Goal: Information Seeking & Learning: Learn about a topic

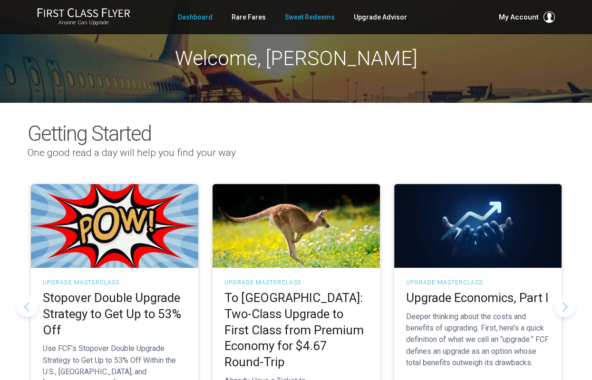
click at [298, 17] on link "Sweet Redeems" at bounding box center [310, 17] width 50 height 17
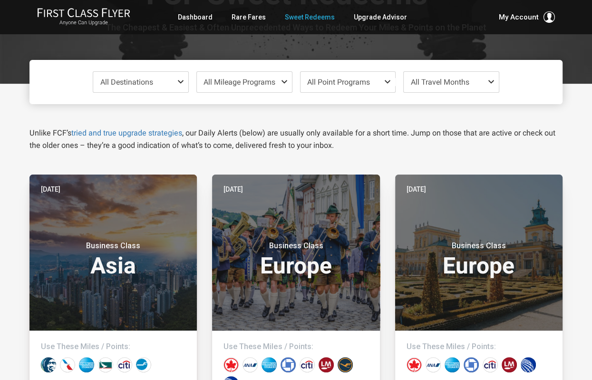
scroll to position [126, 0]
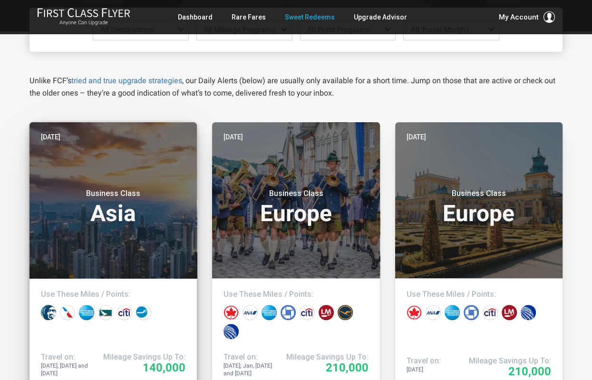
click at [152, 154] on header "Today Business Class Asia" at bounding box center [112, 200] width 167 height 156
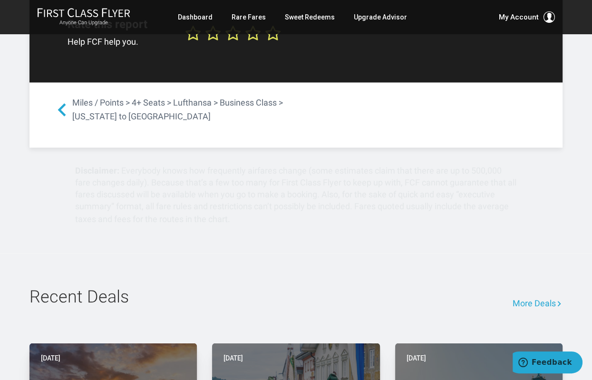
scroll to position [1269, 0]
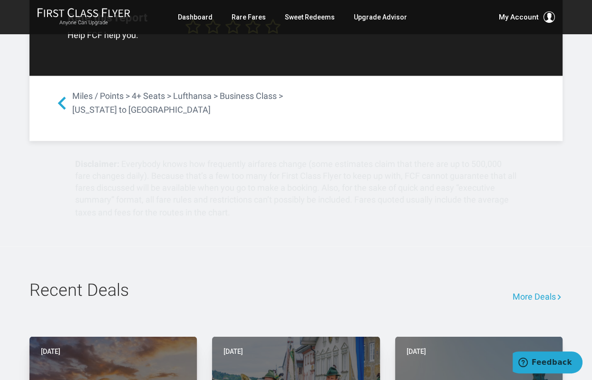
click at [522, 289] on link "More Deals" at bounding box center [538, 296] width 50 height 31
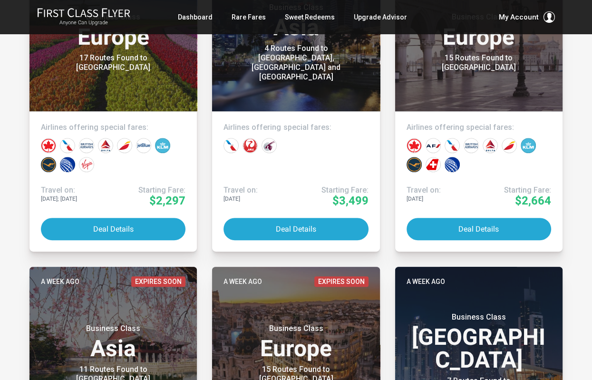
scroll to position [285, 0]
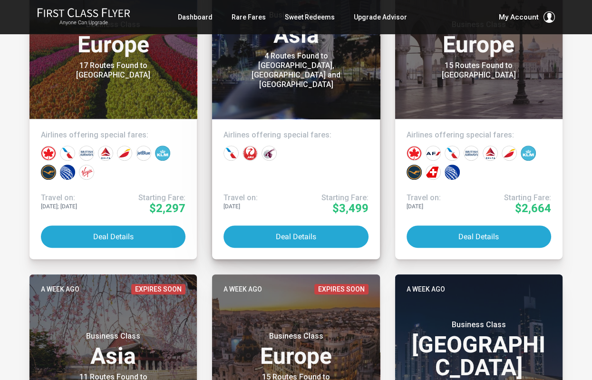
click at [325, 77] on div "4 Routes Found to Singapore, Kuala Lumpur and Jakarta" at bounding box center [295, 70] width 119 height 38
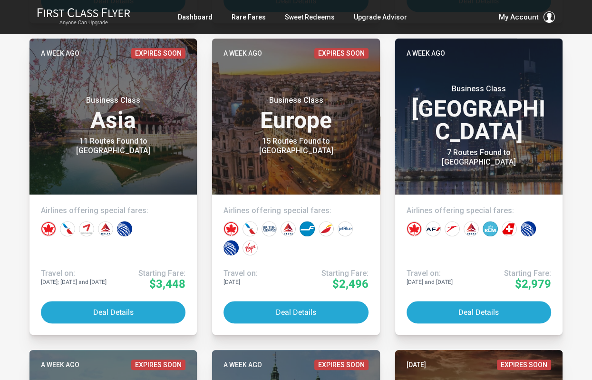
scroll to position [550, 0]
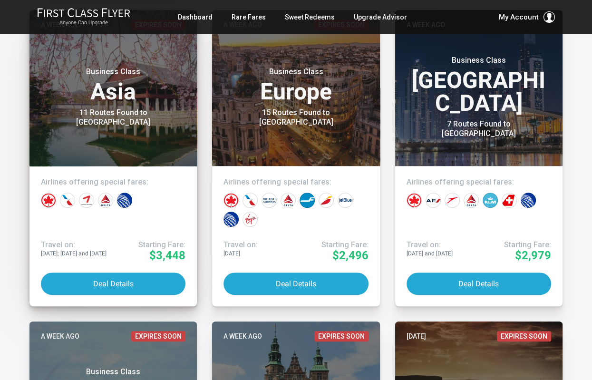
click at [115, 114] on div "11 Routes Found to Seoul" at bounding box center [113, 117] width 119 height 19
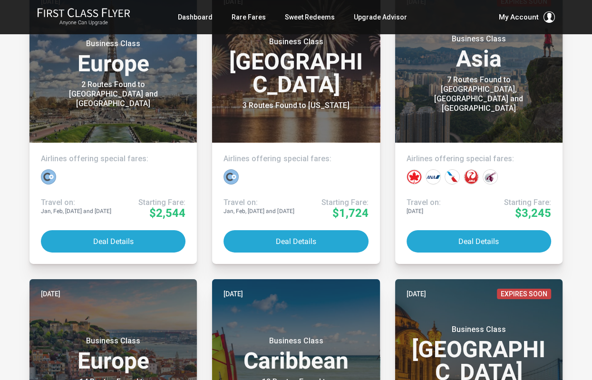
scroll to position [2408, 0]
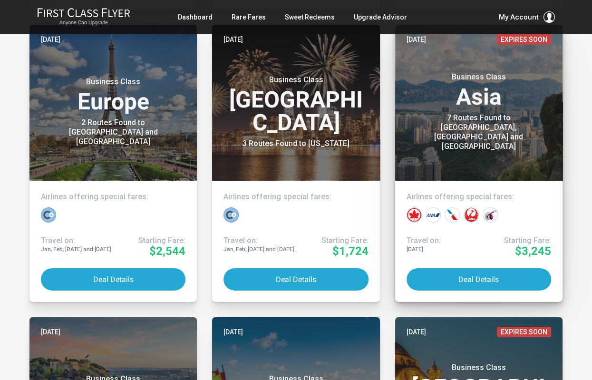
click at [523, 136] on div "7 Routes Found to Hong Kong, Beijing and Shanghai" at bounding box center [478, 132] width 119 height 38
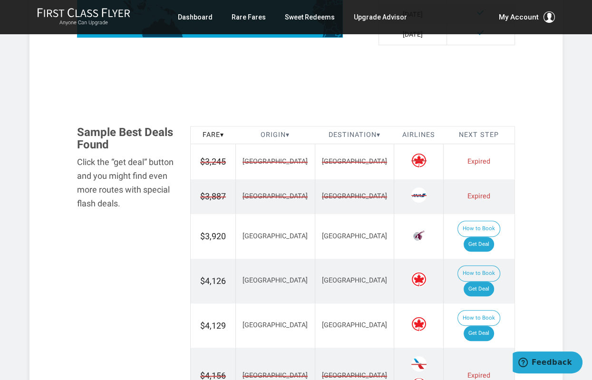
scroll to position [516, 0]
